Goal: Transaction & Acquisition: Purchase product/service

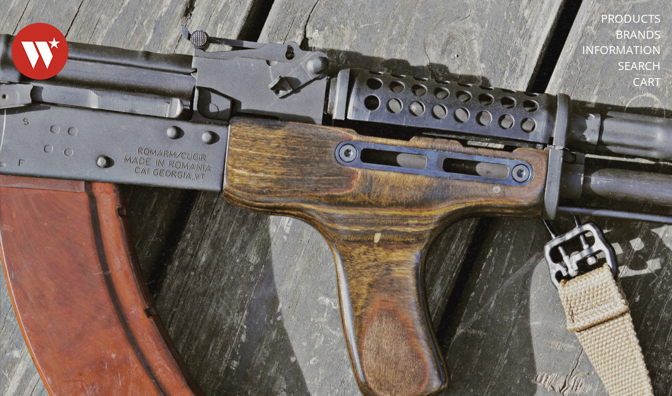
click at [614, 14] on link "Products" at bounding box center [631, 18] width 60 height 15
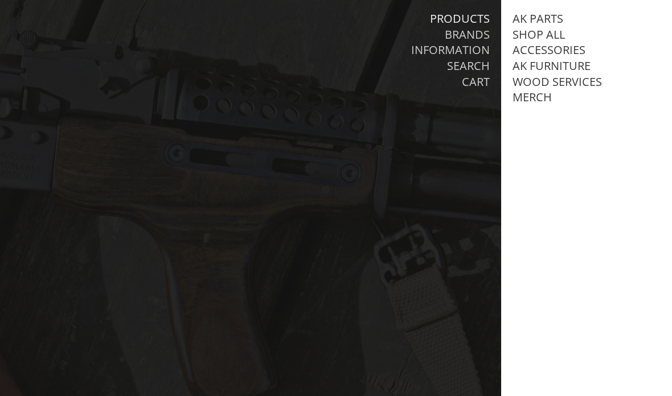
click at [521, 21] on link "AK Parts" at bounding box center [538, 18] width 51 height 15
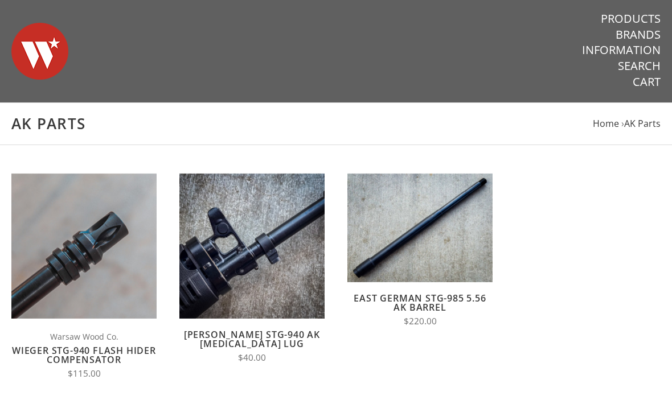
click at [603, 14] on link "Products" at bounding box center [631, 18] width 60 height 15
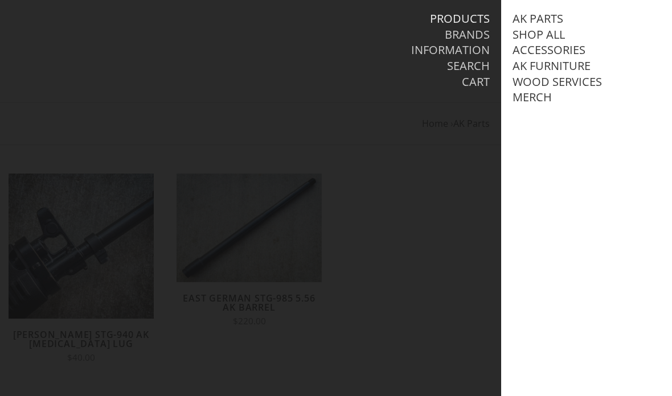
click at [516, 71] on link "AK Furniture" at bounding box center [552, 66] width 78 height 15
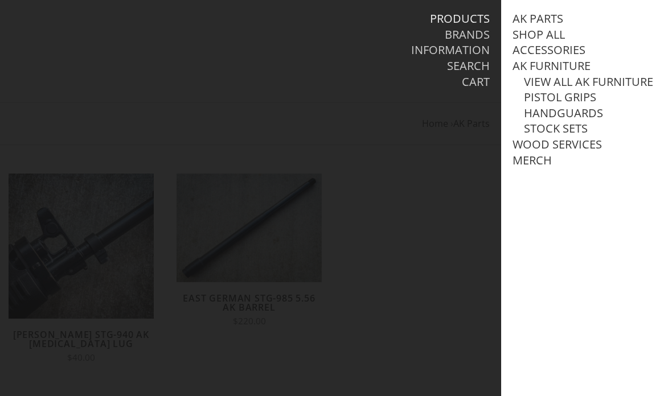
click at [527, 79] on link "View all AK Furniture" at bounding box center [588, 82] width 129 height 15
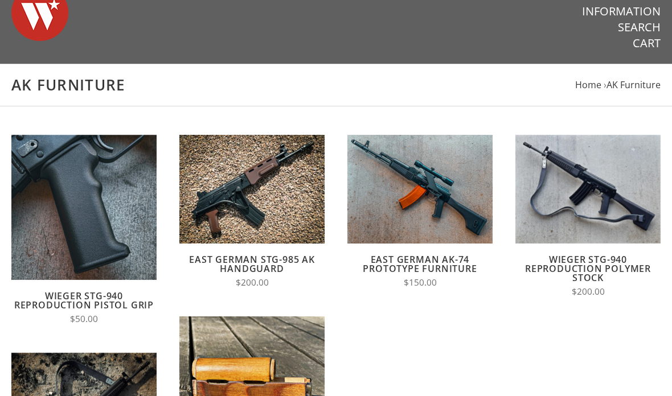
scroll to position [148, 0]
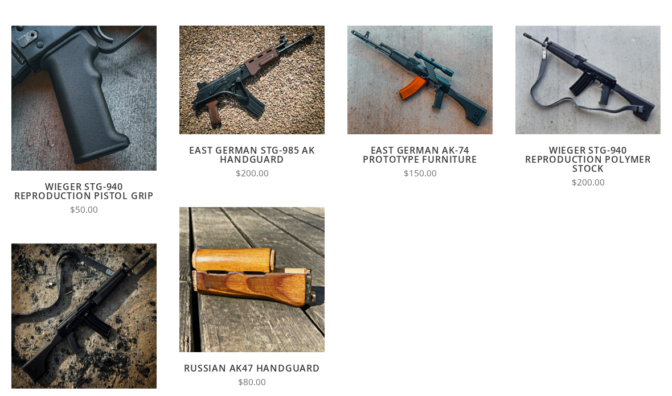
click at [226, 163] on link "East German STG-985 AK Handguard" at bounding box center [252, 156] width 126 height 22
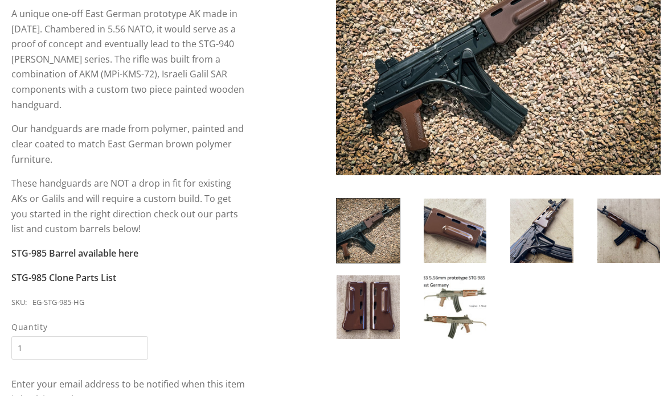
scroll to position [235, 0]
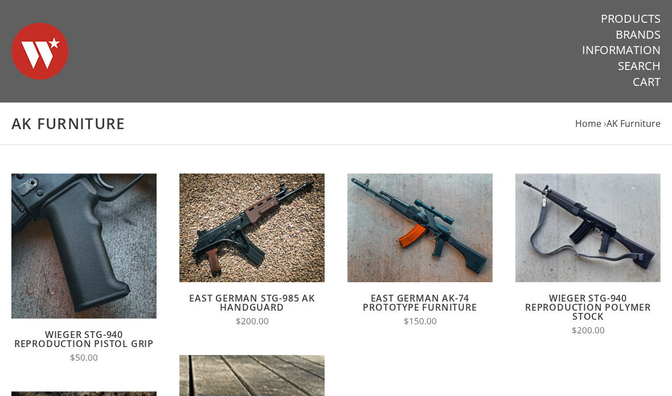
scroll to position [92, 0]
click at [607, 11] on link "Products" at bounding box center [631, 18] width 60 height 15
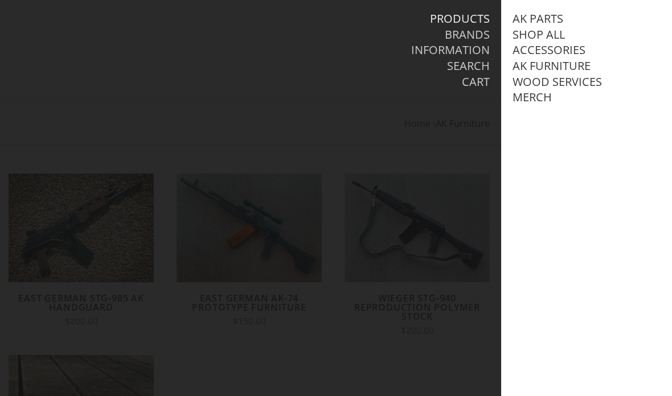
click at [519, 81] on link "Wood Services" at bounding box center [557, 82] width 89 height 15
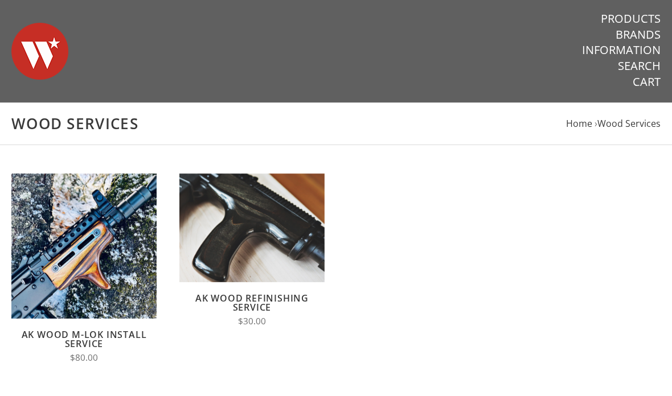
click at [210, 197] on img at bounding box center [251, 228] width 145 height 109
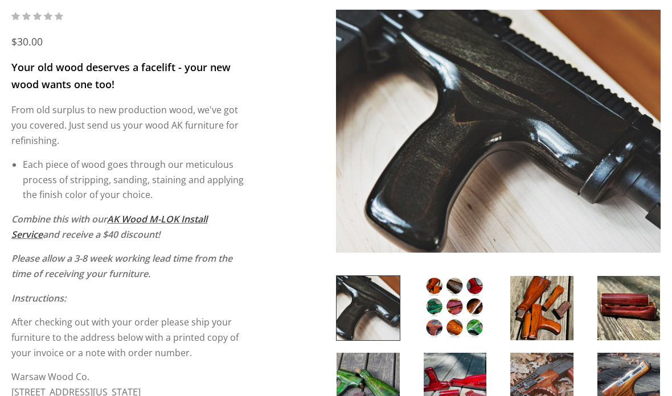
scroll to position [142, 0]
